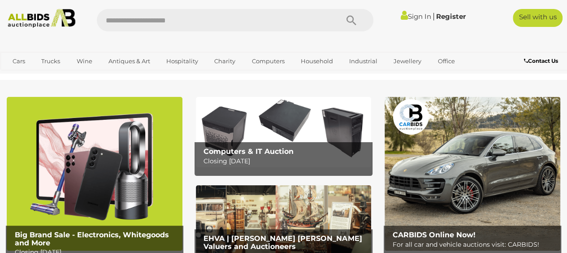
click at [409, 17] on link "Sign In" at bounding box center [416, 16] width 30 height 9
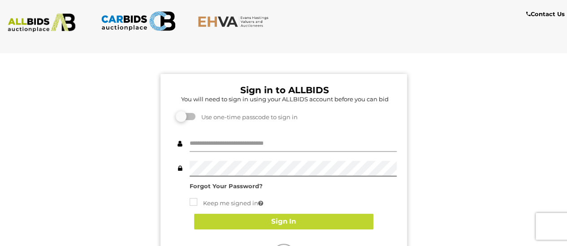
type input "**********"
click at [254, 218] on button "Sign In" at bounding box center [283, 222] width 179 height 16
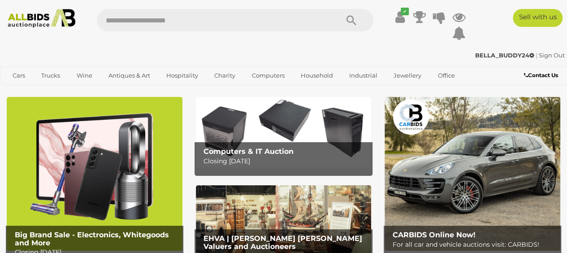
click at [231, 134] on img at bounding box center [284, 132] width 176 height 70
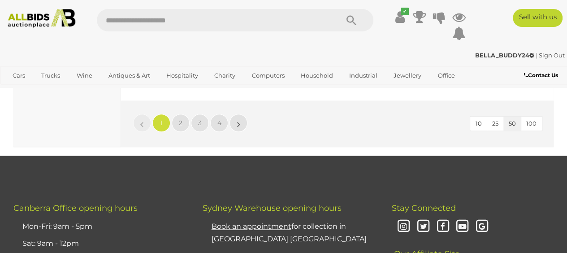
scroll to position [7147, 0]
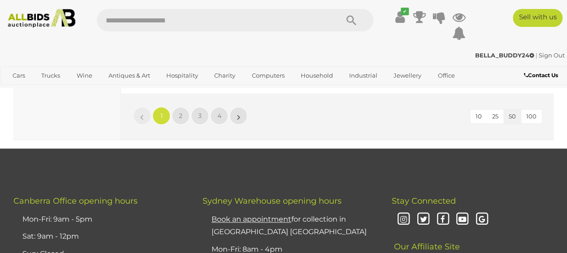
click at [70, 21] on img at bounding box center [41, 18] width 75 height 19
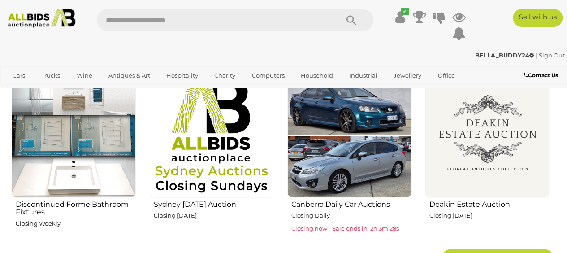
scroll to position [532, 0]
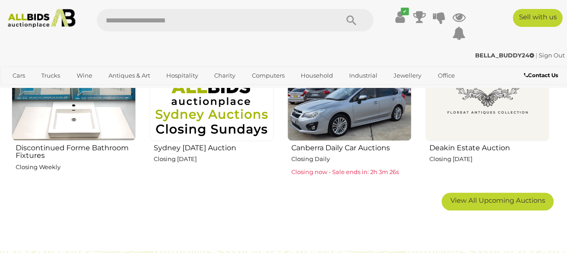
click at [475, 196] on span "View All Upcoming Auctions" at bounding box center [498, 200] width 95 height 9
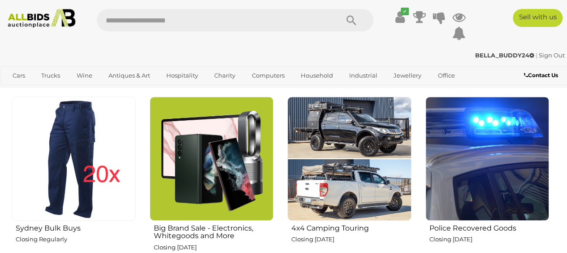
scroll to position [628, 0]
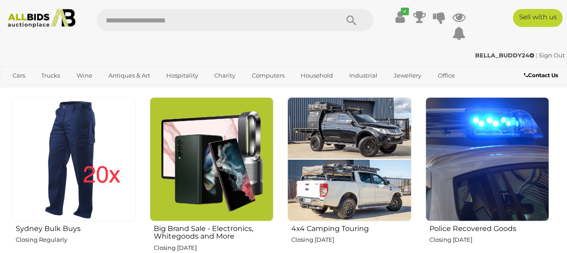
click at [474, 136] on img at bounding box center [488, 159] width 124 height 124
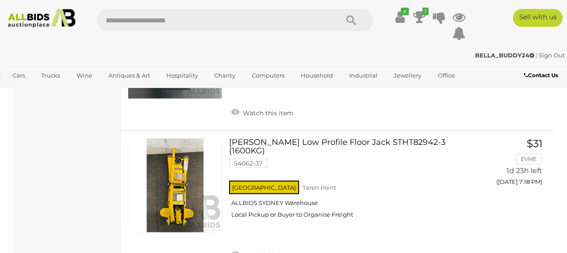
scroll to position [2599, 0]
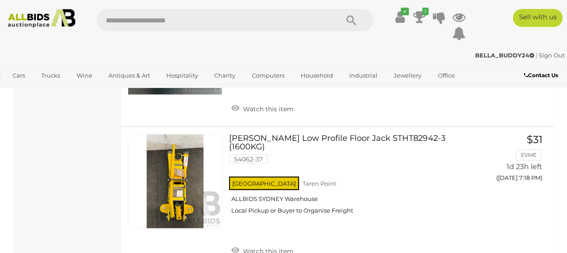
click at [367, 181] on div "[GEOGRAPHIC_DATA] [GEOGRAPHIC_DATA] ALLBIDS [GEOGRAPHIC_DATA] Local Pickup or B…" at bounding box center [352, 198] width 246 height 46
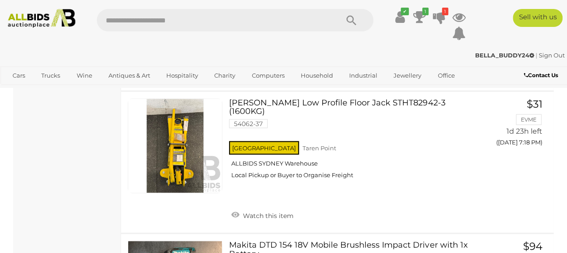
scroll to position [2615, 0]
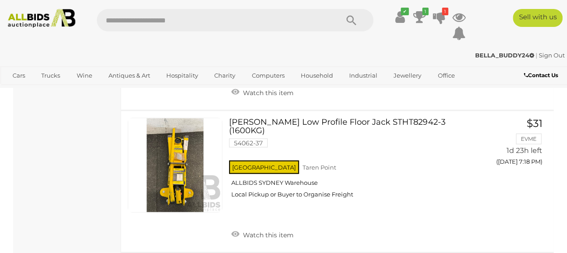
click at [347, 118] on link "Stanley Low Profile Floor Jack STHT82942-3 (1600KG) 54062-37 NSW Taren Point" at bounding box center [355, 161] width 239 height 87
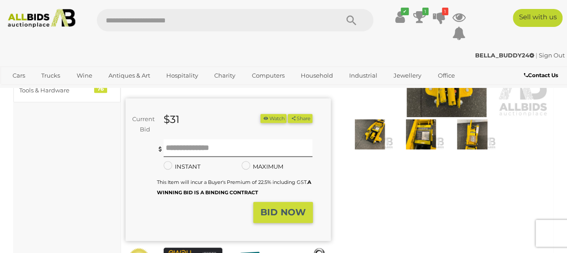
scroll to position [135, 0]
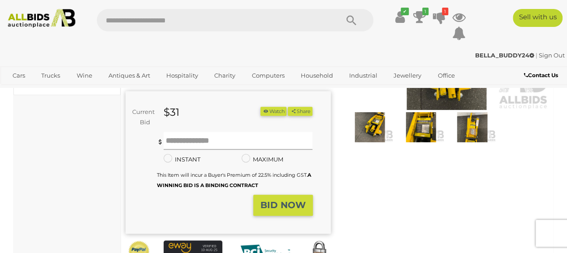
click at [180, 133] on input "text" at bounding box center [238, 141] width 149 height 18
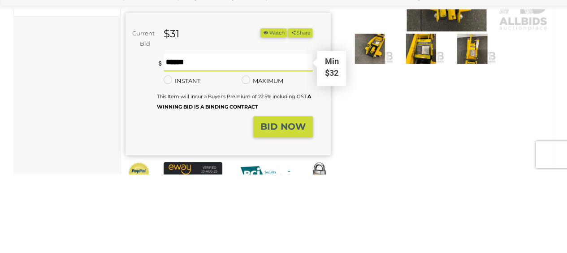
click at [328, 174] on div "Current Bid $31 (Min $32) $31 Share" at bounding box center [228, 162] width 205 height 143
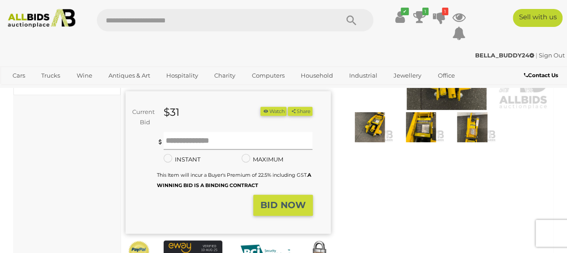
click at [174, 138] on input "text" at bounding box center [238, 141] width 149 height 18
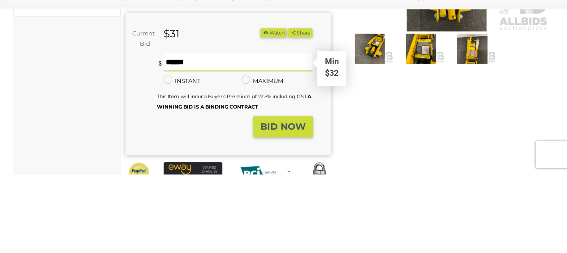
type input "**"
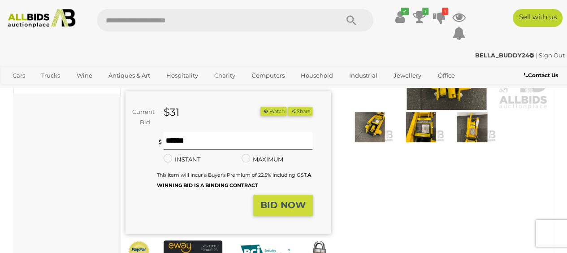
click at [297, 200] on strong "BID NOW" at bounding box center [283, 205] width 45 height 11
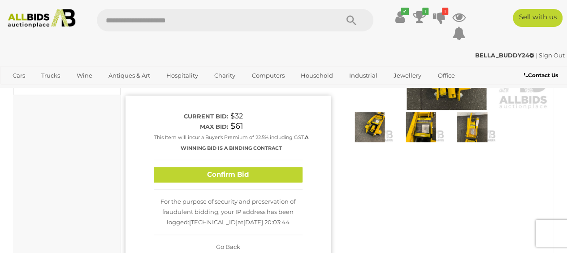
click at [287, 169] on button "Confirm Bid" at bounding box center [228, 175] width 149 height 16
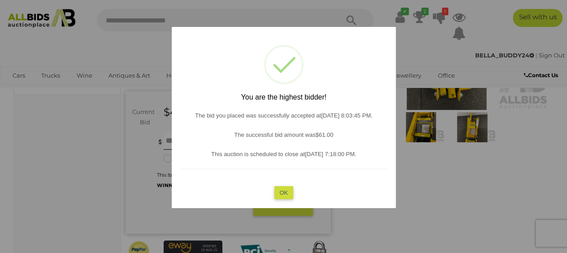
click at [280, 198] on button "OK" at bounding box center [283, 192] width 19 height 13
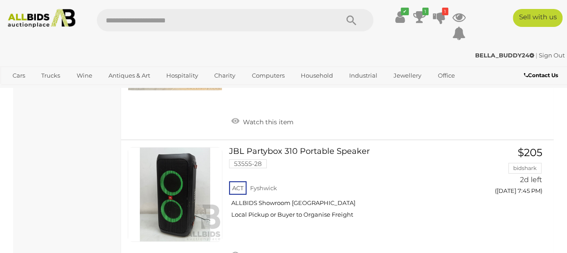
scroll to position [6822, 0]
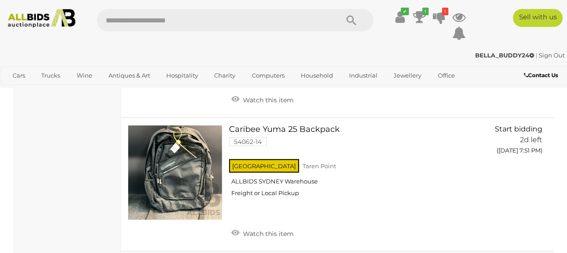
scroll to position [1084, 0]
